Goal: Task Accomplishment & Management: Manage account settings

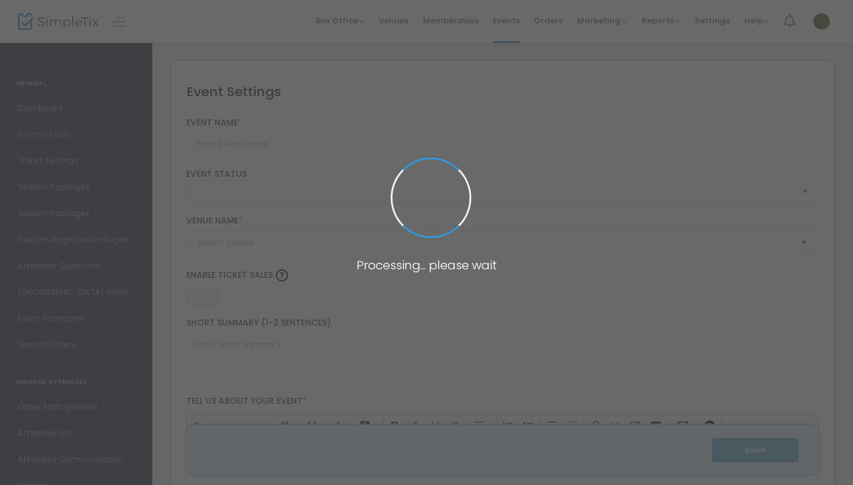
type input "RSVP - Fall at the Farm 2025"
type textarea "Join us and enjoy our Annual Pumpkin Patch!🗓 [DATE] - [DATE]⏰ [DATE] and [DATE]…"
type input "Buy Tickets"
type input "Tinez Farms"
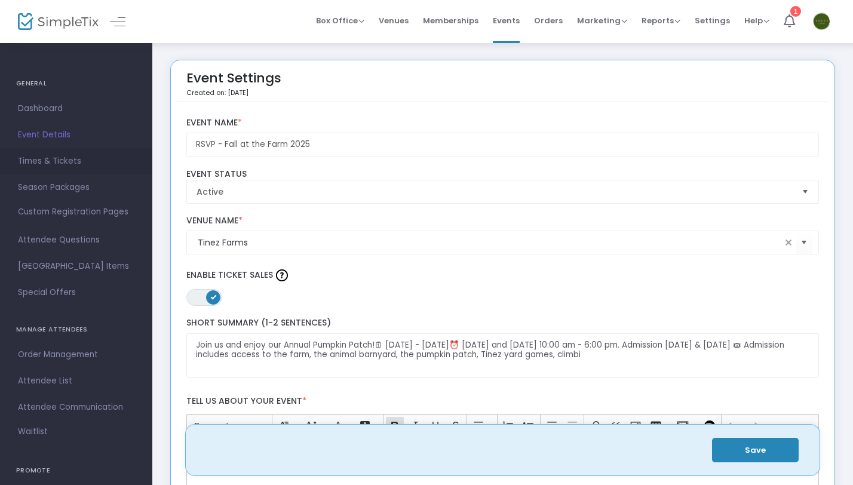
click at [60, 161] on span "Times & Tickets" at bounding box center [76, 162] width 116 height 16
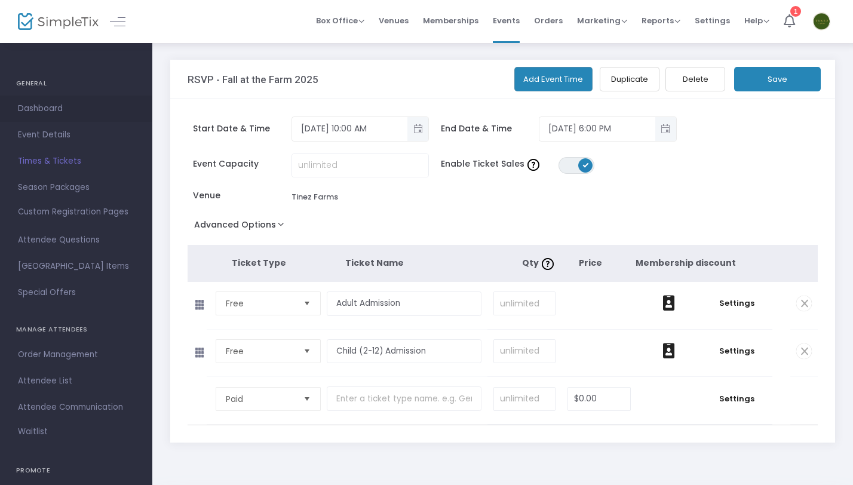
click at [44, 110] on span "Dashboard" at bounding box center [76, 109] width 116 height 16
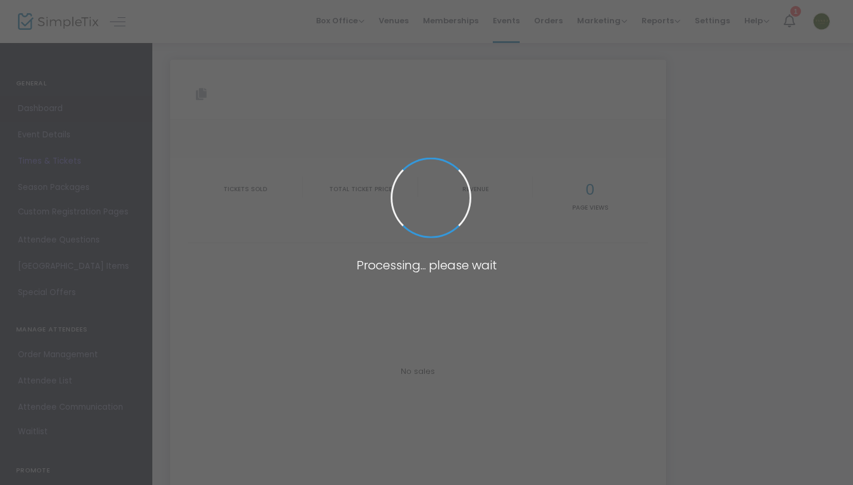
type input "[URL][DOMAIN_NAME]"
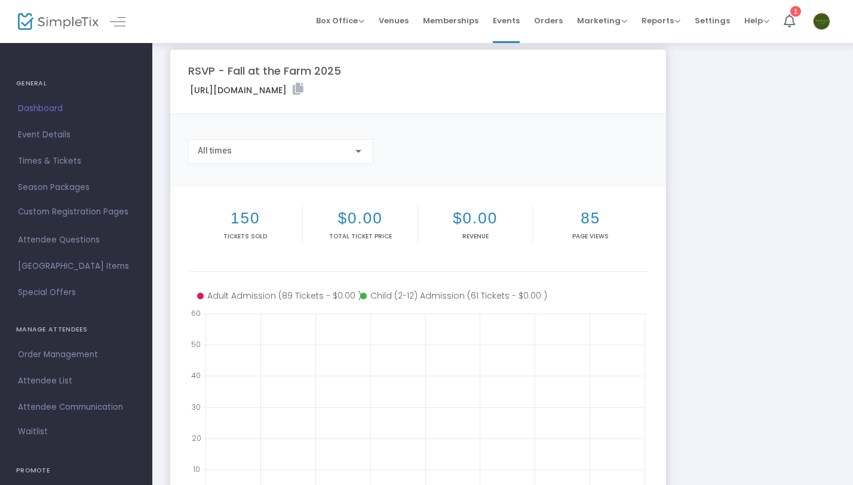
scroll to position [8, 0]
